Goal: Communication & Community: Share content

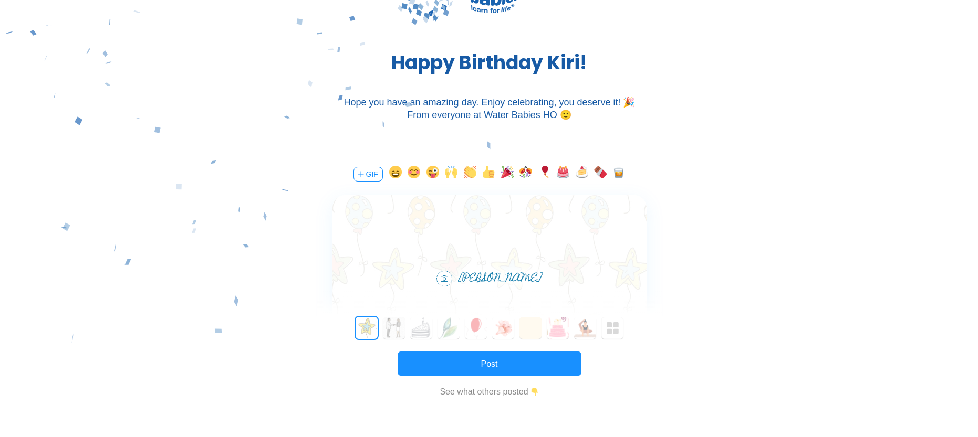
scroll to position [105, 0]
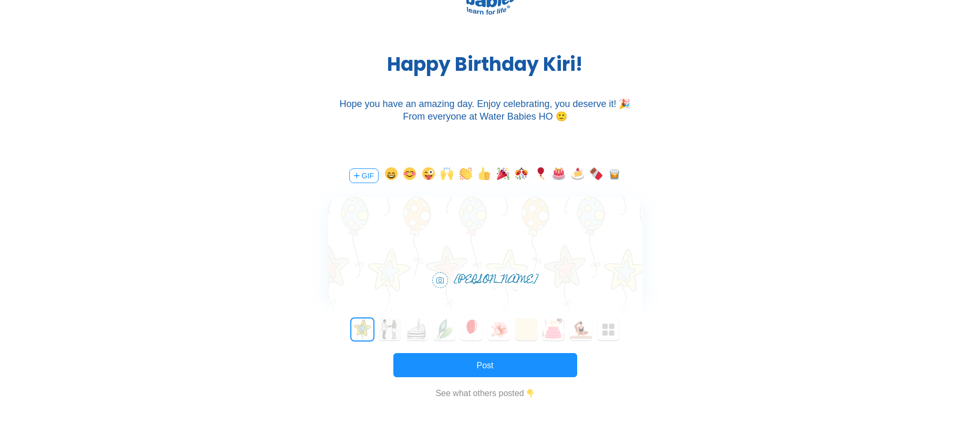
click at [361, 177] on button "GIF" at bounding box center [363, 176] width 29 height 15
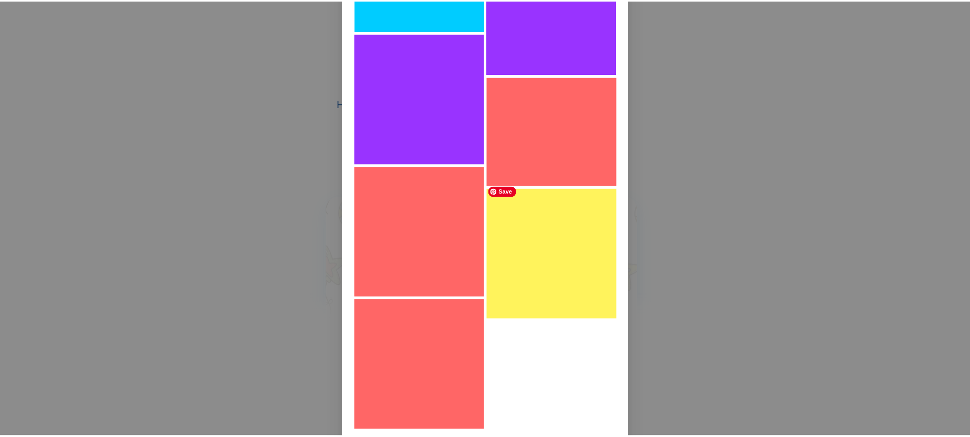
scroll to position [22633, 0]
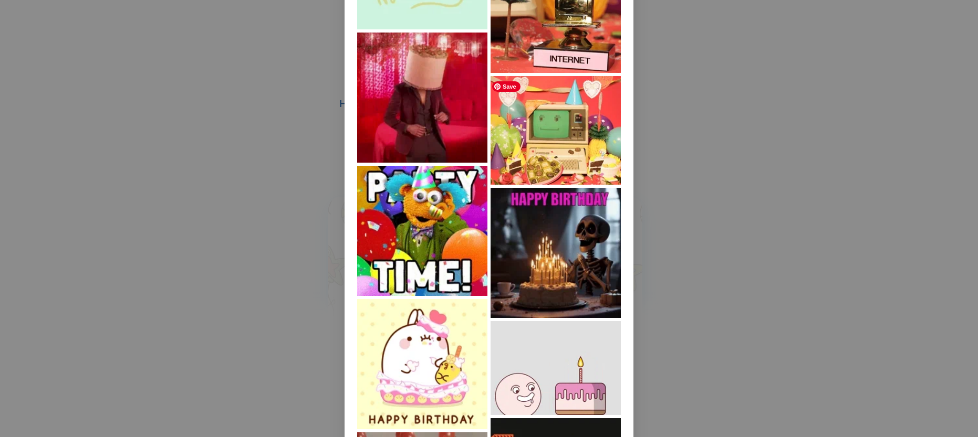
click at [549, 143] on img at bounding box center [555, 130] width 130 height 109
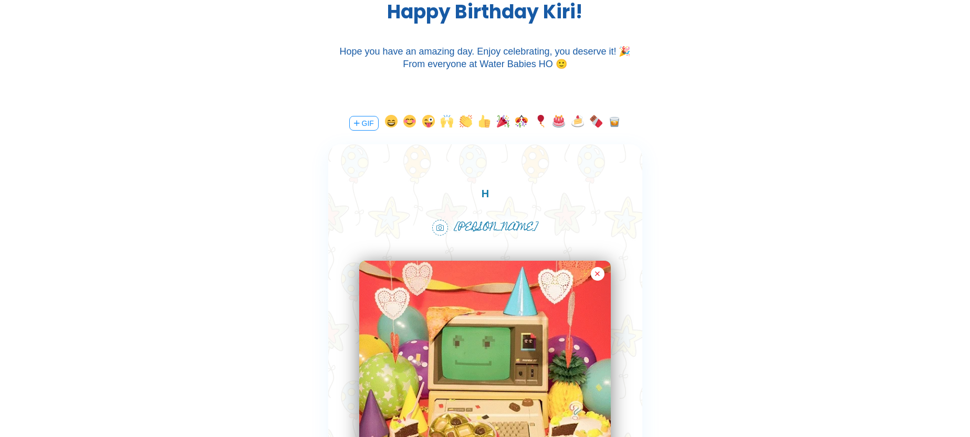
scroll to position [0, 0]
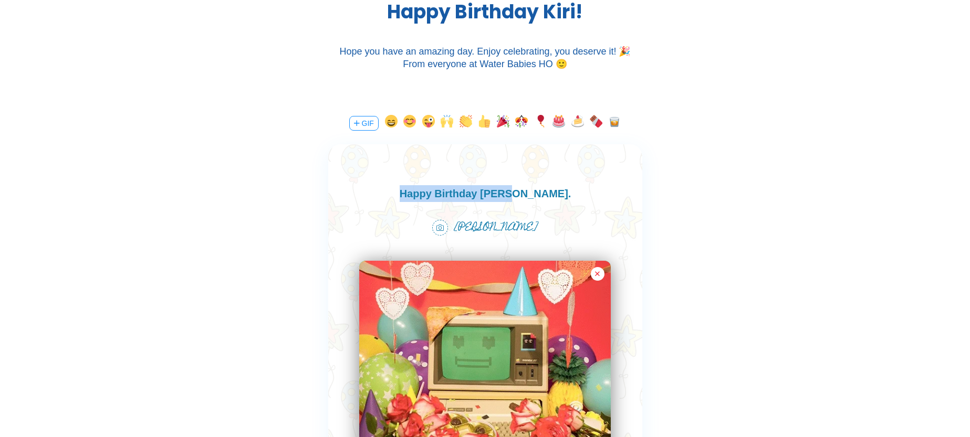
drag, startPoint x: 534, startPoint y: 196, endPoint x: 438, endPoint y: 200, distance: 96.1
click at [438, 200] on body "Happy Birthday [PERSON_NAME]." at bounding box center [485, 193] width 314 height 17
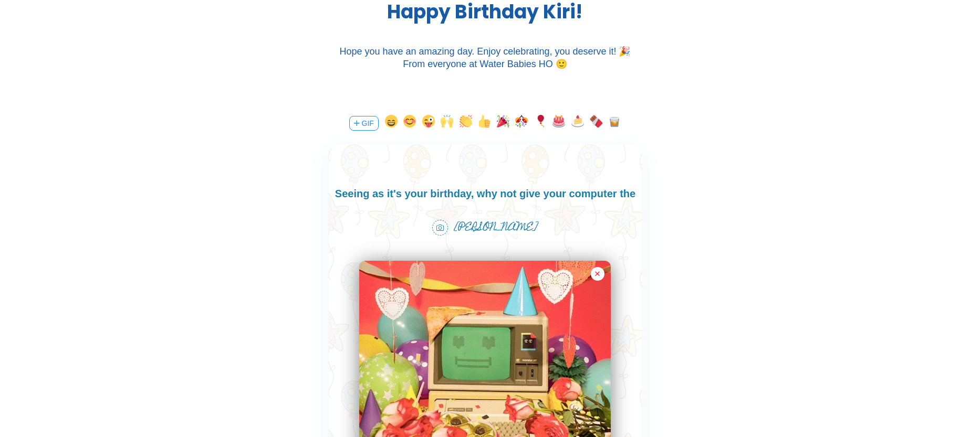
scroll to position [15, 0]
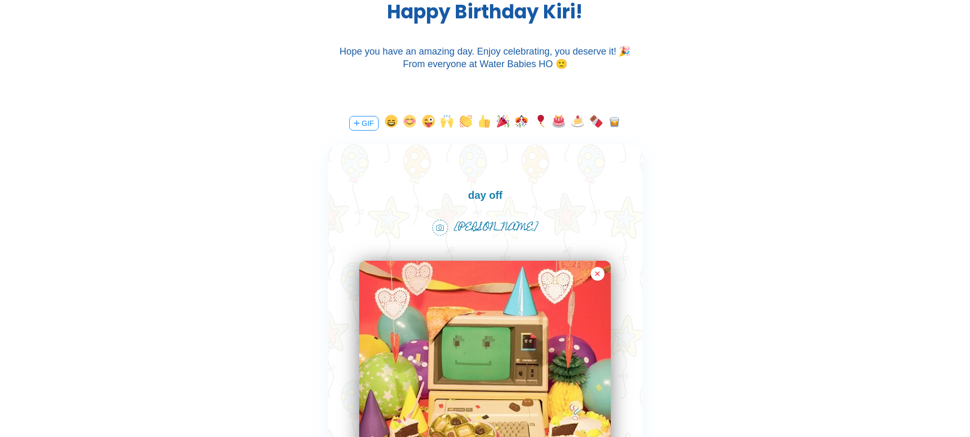
click at [405, 123] on button "button" at bounding box center [409, 123] width 13 height 17
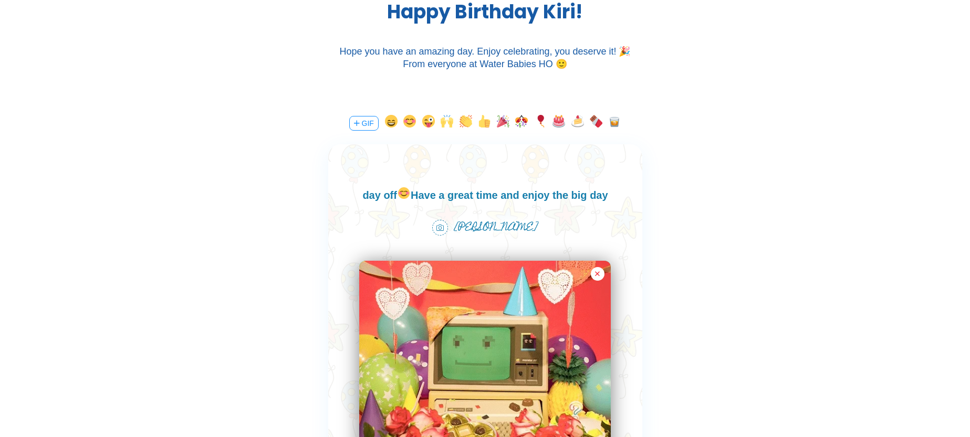
click at [503, 121] on button "button" at bounding box center [503, 123] width 13 height 17
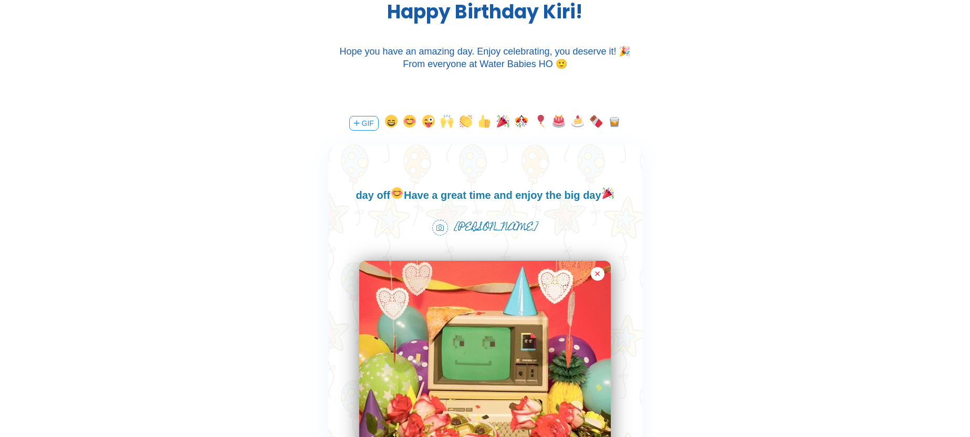
click at [538, 119] on button "button" at bounding box center [540, 123] width 13 height 17
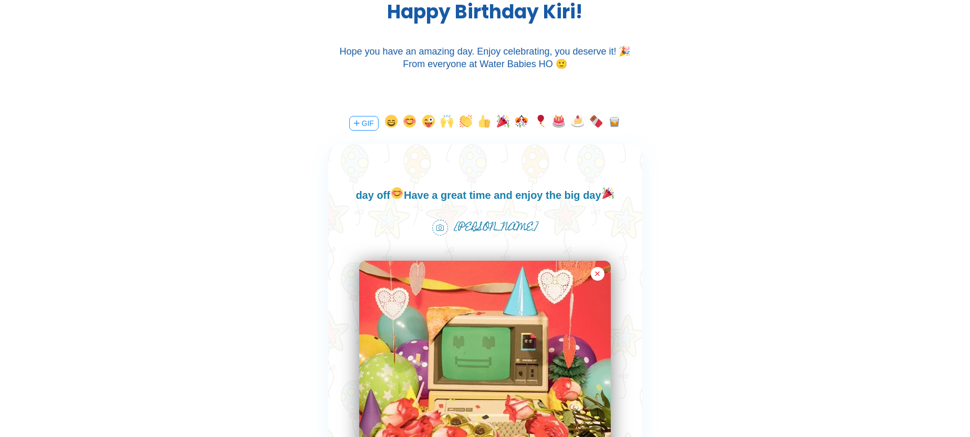
scroll to position [17, 0]
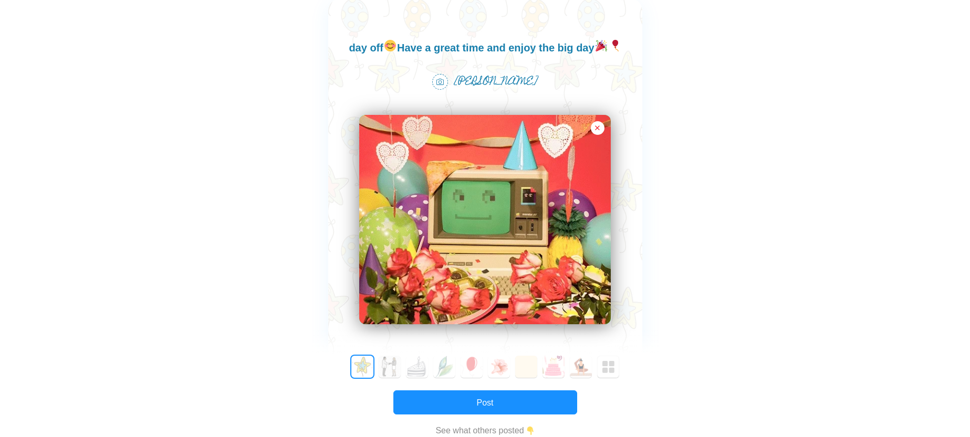
scroll to position [315, 0]
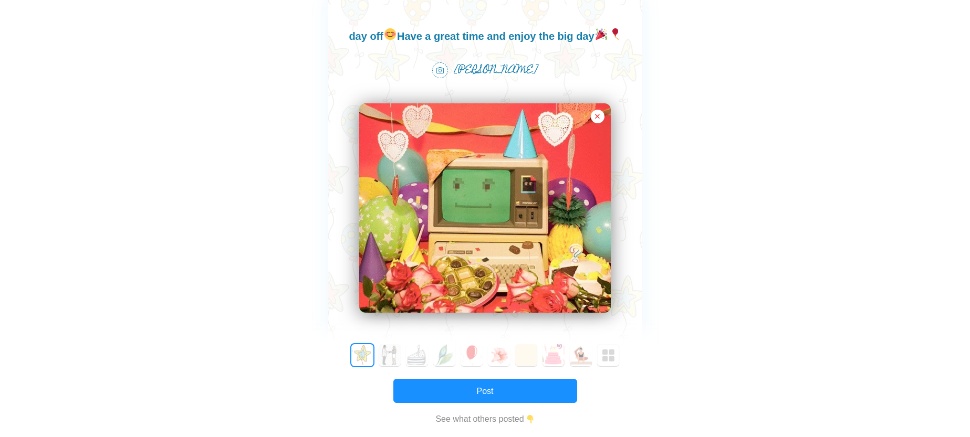
click at [595, 116] on button "button" at bounding box center [598, 117] width 14 height 14
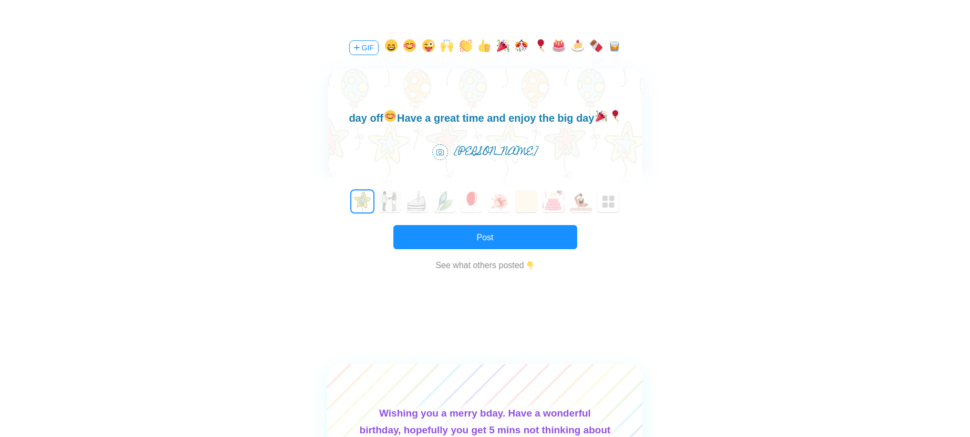
scroll to position [105, 0]
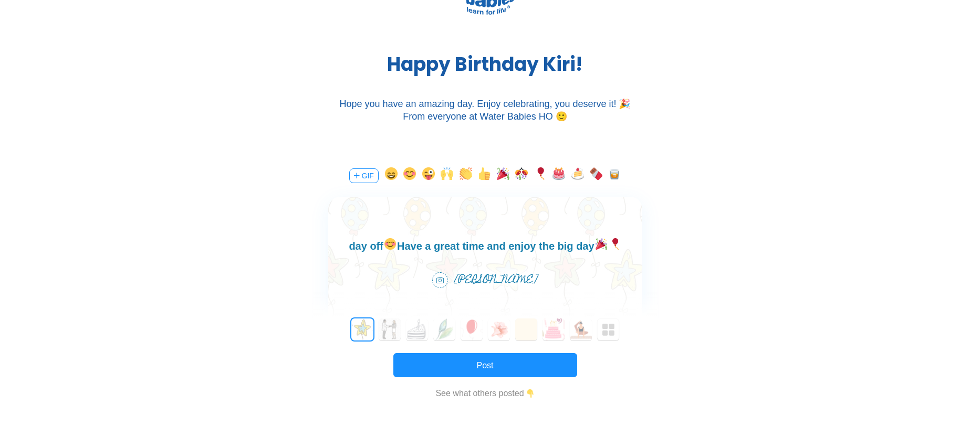
click at [476, 222] on div at bounding box center [485, 227] width 314 height 61
click at [353, 234] on div at bounding box center [485, 227] width 314 height 61
drag, startPoint x: 365, startPoint y: 229, endPoint x: 444, endPoint y: 227, distance: 78.3
click at [368, 228] on div at bounding box center [485, 227] width 314 height 61
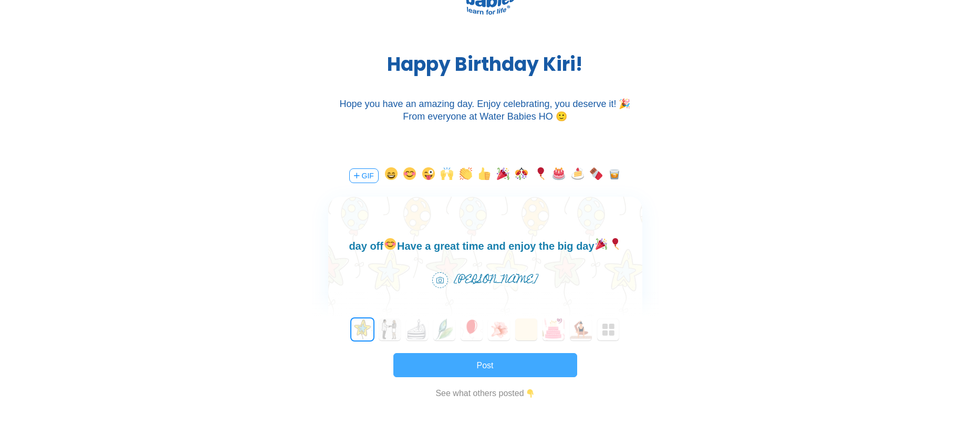
click at [484, 362] on button "Post" at bounding box center [485, 365] width 184 height 24
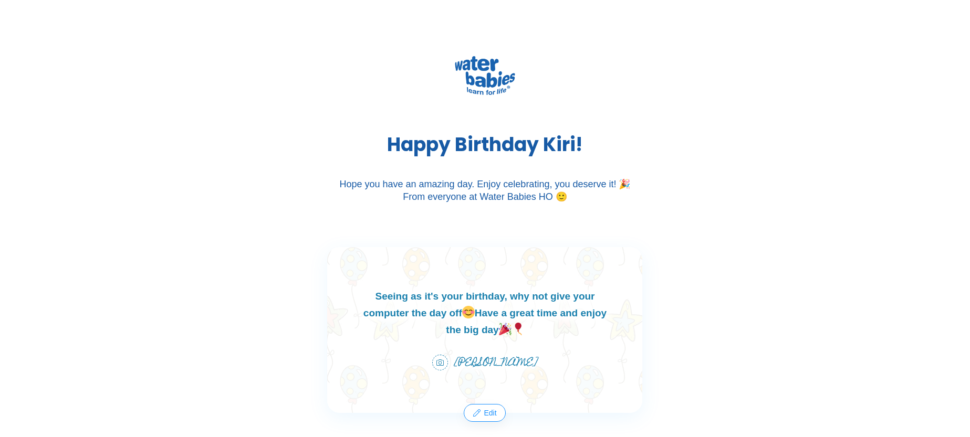
scroll to position [0, 0]
